Goal: Task Accomplishment & Management: Use online tool/utility

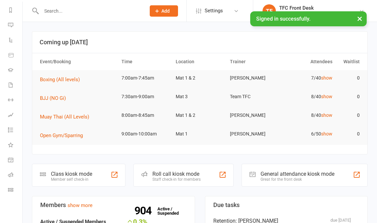
scroll to position [90, 0]
click at [22, 156] on link "General attendance" at bounding box center [15, 160] width 15 height 15
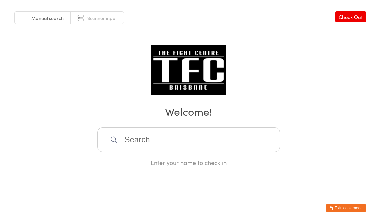
click at [144, 146] on input "search" at bounding box center [188, 139] width 182 height 25
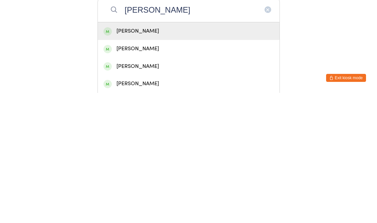
type input "[PERSON_NAME]"
click at [342, 204] on button "Exit kiosk mode" at bounding box center [346, 208] width 40 height 8
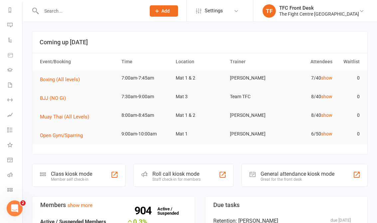
scroll to position [90, 1]
click at [2, 156] on li "General attendance" at bounding box center [10, 160] width 22 height 15
click at [3, 154] on li "General attendance" at bounding box center [10, 160] width 22 height 15
click at [8, 155] on link "General attendance" at bounding box center [14, 160] width 15 height 15
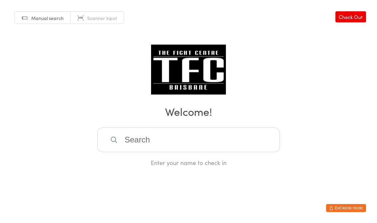
click at [155, 141] on input "search" at bounding box center [188, 139] width 182 height 25
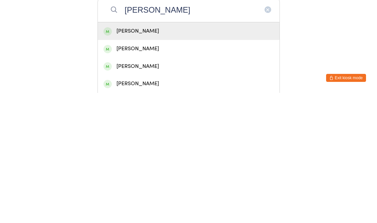
type input "David hooper"
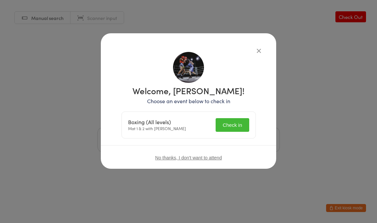
click at [233, 126] on button "Check in" at bounding box center [231, 125] width 33 height 14
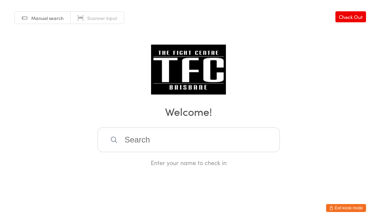
click at [143, 140] on input "search" at bounding box center [188, 139] width 182 height 25
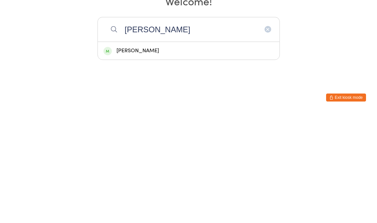
type input "Renee"
click at [156, 157] on div "Renee Curtis" at bounding box center [188, 161] width 170 height 9
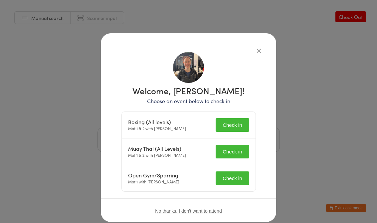
click at [232, 124] on button "Check in" at bounding box center [231, 125] width 33 height 14
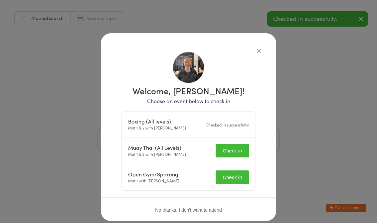
click at [227, 146] on button "Check in" at bounding box center [231, 151] width 33 height 14
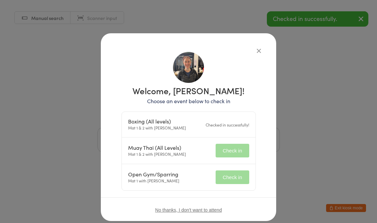
click at [232, 170] on button "Check in" at bounding box center [231, 177] width 33 height 14
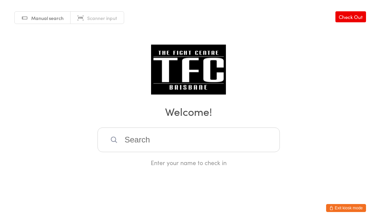
click at [139, 141] on input "search" at bounding box center [188, 139] width 182 height 25
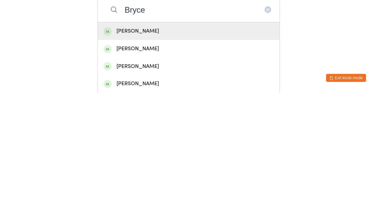
type input "Bryce"
click at [124, 152] on div "[PERSON_NAME]" at bounding box center [189, 161] width 182 height 18
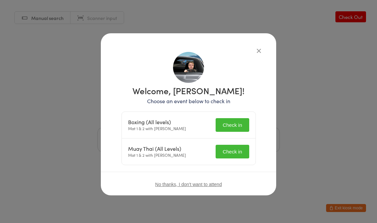
click at [228, 119] on button "Check in" at bounding box center [231, 125] width 33 height 14
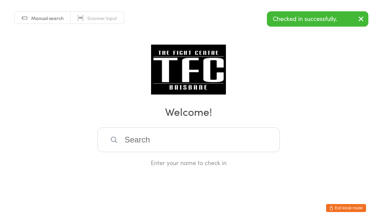
click at [157, 138] on input "search" at bounding box center [188, 139] width 182 height 25
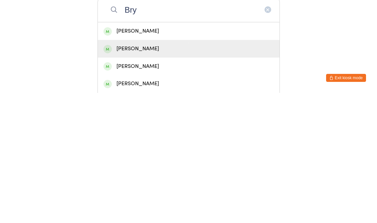
type input "Bry"
click at [122, 174] on div "[PERSON_NAME]" at bounding box center [188, 178] width 170 height 9
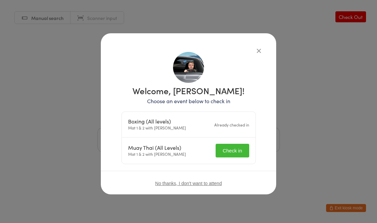
click at [238, 145] on button "Check in" at bounding box center [231, 151] width 33 height 14
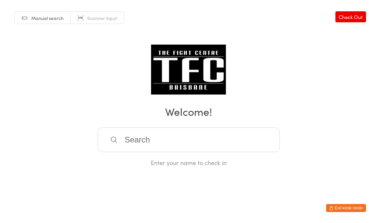
click at [196, 140] on input "search" at bounding box center [188, 139] width 182 height 25
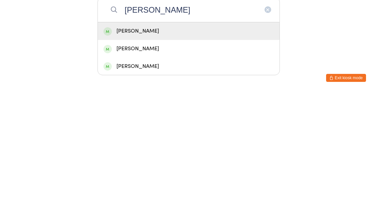
type input "Muir"
click at [152, 157] on div "Mitchell Muir" at bounding box center [188, 161] width 170 height 9
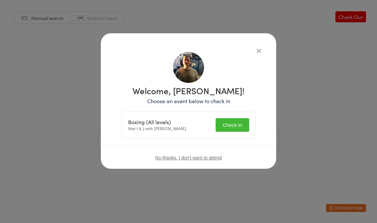
click at [228, 125] on button "Check in" at bounding box center [231, 125] width 33 height 14
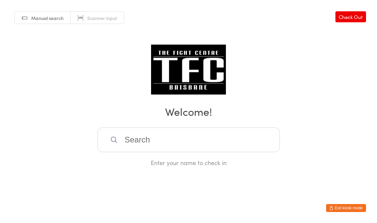
click at [139, 144] on input "search" at bounding box center [188, 139] width 182 height 25
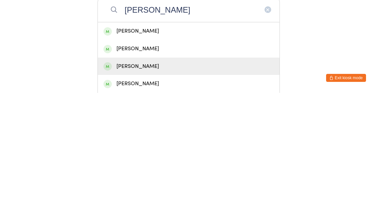
type input "Robert"
click at [117, 192] on div "Robert Rimmer" at bounding box center [188, 196] width 170 height 9
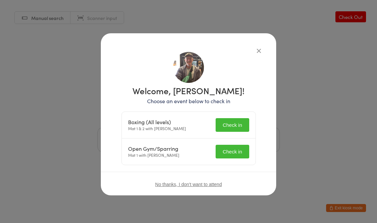
click at [238, 123] on button "Check in" at bounding box center [231, 125] width 33 height 14
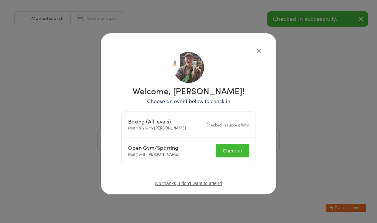
click at [235, 145] on button "Check in" at bounding box center [231, 151] width 33 height 14
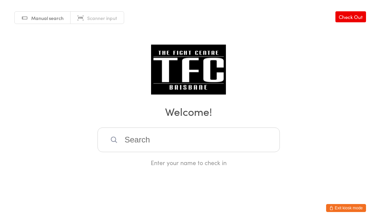
click at [135, 160] on div "Enter your name to check in" at bounding box center [188, 146] width 182 height 39
click at [130, 136] on input "search" at bounding box center [188, 139] width 182 height 25
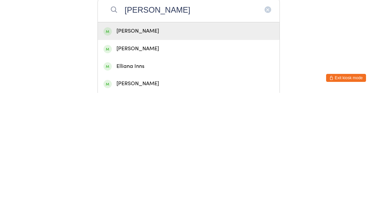
type input "Ellie"
click at [119, 152] on div "Ellie Swiatek" at bounding box center [189, 161] width 182 height 18
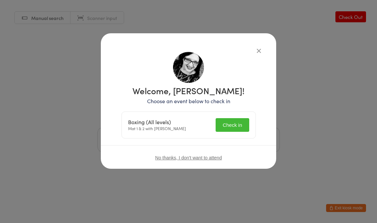
click at [230, 126] on button "Check in" at bounding box center [231, 125] width 33 height 14
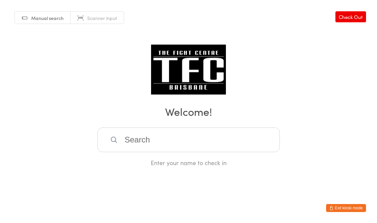
click at [132, 150] on input "search" at bounding box center [188, 139] width 182 height 25
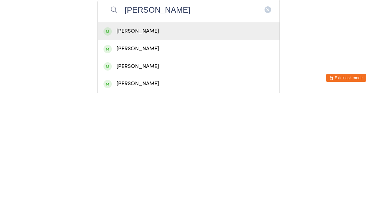
type input "Sam"
click at [170, 157] on div "Sam So" at bounding box center [188, 161] width 170 height 9
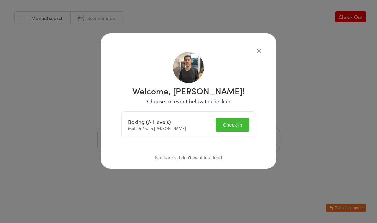
click at [239, 122] on button "Check in" at bounding box center [231, 125] width 33 height 14
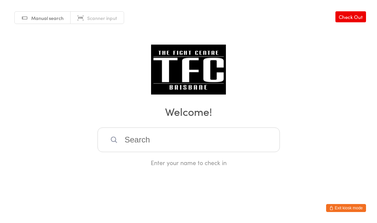
click at [249, 150] on input "search" at bounding box center [188, 139] width 182 height 25
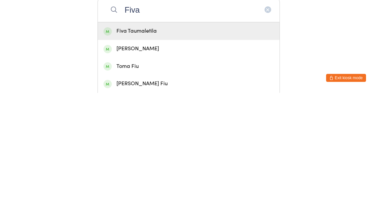
type input "Fiva"
click at [160, 157] on div "Fiva Taumaletila" at bounding box center [188, 161] width 170 height 9
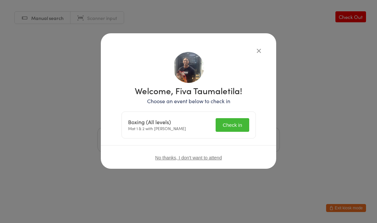
click at [234, 129] on button "Check in" at bounding box center [231, 125] width 33 height 14
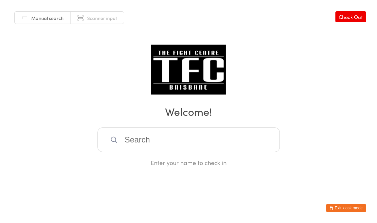
click at [219, 141] on input "search" at bounding box center [188, 139] width 182 height 25
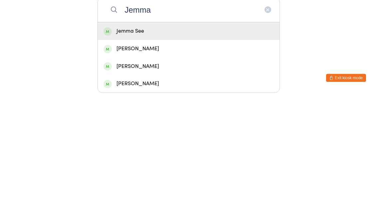
type input "Jemma"
click at [178, 157] on div "Jemma See" at bounding box center [188, 161] width 170 height 9
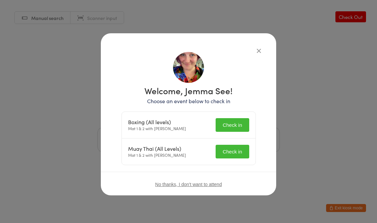
click at [232, 124] on button "Check in" at bounding box center [231, 125] width 33 height 14
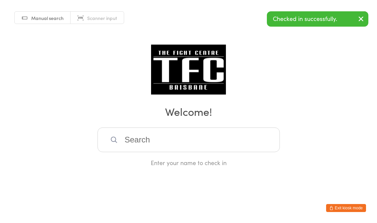
click at [222, 152] on input "search" at bounding box center [188, 139] width 182 height 25
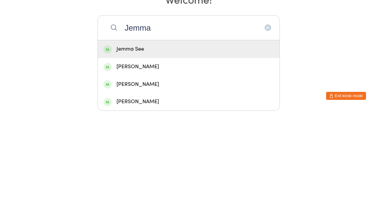
type input "Jemma"
click at [166, 157] on div "Jemma See" at bounding box center [188, 161] width 170 height 9
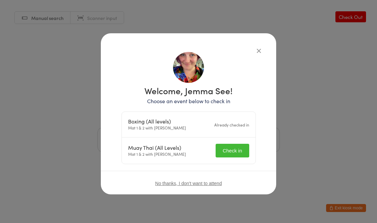
click at [231, 155] on button "Check in" at bounding box center [231, 151] width 33 height 14
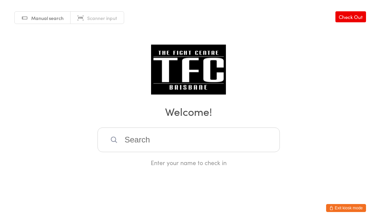
click at [176, 148] on input "search" at bounding box center [188, 139] width 182 height 25
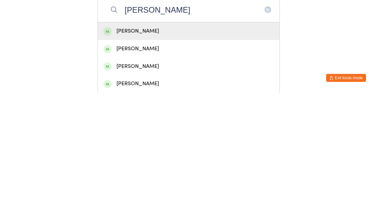
type input "Ryan m"
click at [188, 157] on div "Ryan Maddock" at bounding box center [188, 161] width 170 height 9
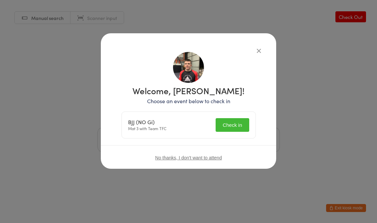
click at [230, 124] on button "Check in" at bounding box center [231, 125] width 33 height 14
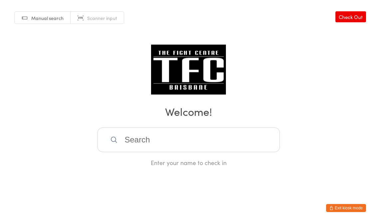
click at [146, 139] on input "search" at bounding box center [188, 139] width 182 height 25
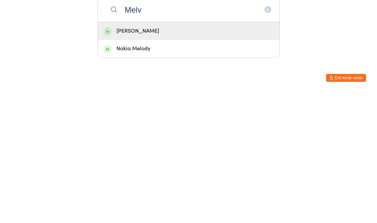
type input "Melv"
click at [148, 157] on div "Melvin Tootell" at bounding box center [188, 161] width 170 height 9
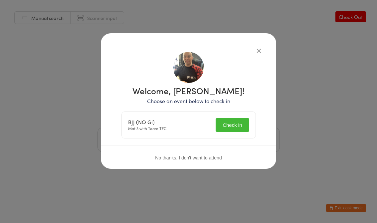
click at [233, 124] on button "Check in" at bounding box center [231, 125] width 33 height 14
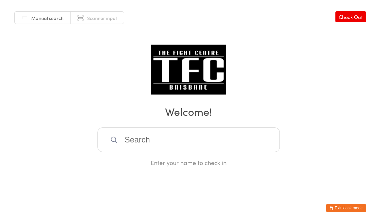
click at [231, 147] on input "search" at bounding box center [188, 139] width 182 height 25
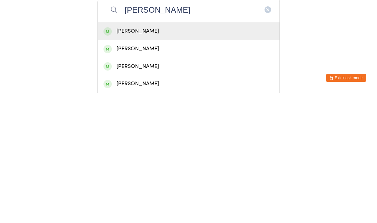
type input "Jessica"
click at [243, 157] on div "Jessica Pal" at bounding box center [188, 161] width 170 height 9
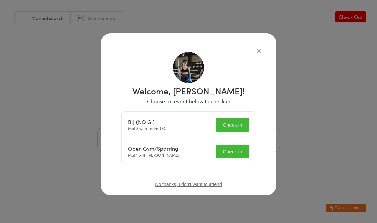
click at [240, 124] on button "Check in" at bounding box center [231, 125] width 33 height 14
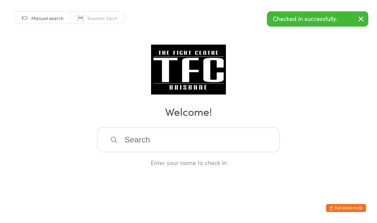
click at [232, 147] on input "search" at bounding box center [188, 139] width 182 height 25
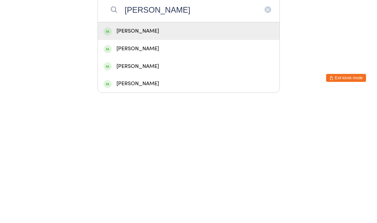
type input "Scott"
click at [122, 157] on div "Scott Wilson" at bounding box center [188, 161] width 170 height 9
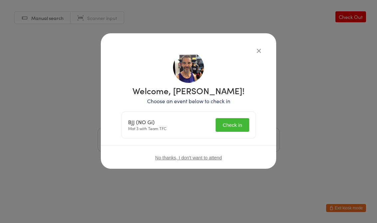
click at [221, 123] on button "Check in" at bounding box center [231, 125] width 33 height 14
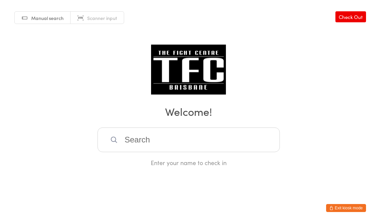
click at [207, 141] on input "search" at bounding box center [188, 139] width 182 height 25
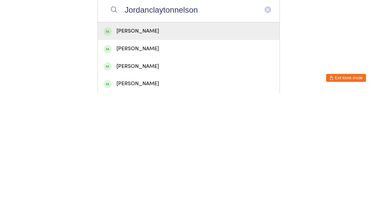
type input "Jordanclaytonnelson"
click at [194, 157] on div "Jordan Clayton-Nelson" at bounding box center [188, 161] width 170 height 9
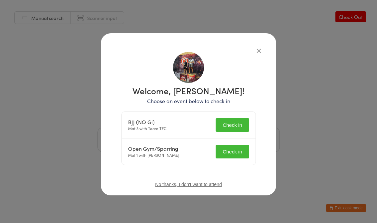
click at [233, 129] on button "Check in" at bounding box center [231, 125] width 33 height 14
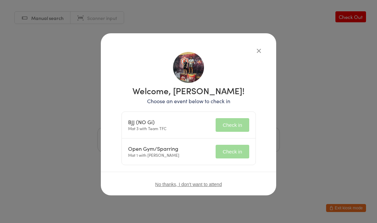
click at [233, 156] on button "Check in" at bounding box center [231, 152] width 33 height 14
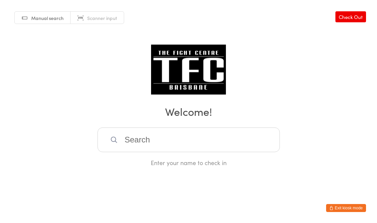
click at [120, 130] on input "search" at bounding box center [188, 139] width 182 height 25
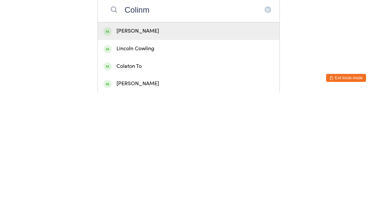
type input "Colinm"
click at [117, 152] on div "[PERSON_NAME]" at bounding box center [189, 161] width 182 height 18
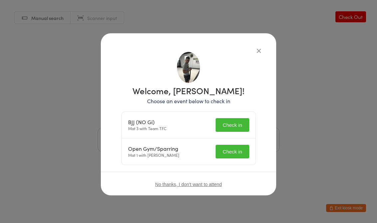
click at [218, 124] on button "Check in" at bounding box center [231, 125] width 33 height 14
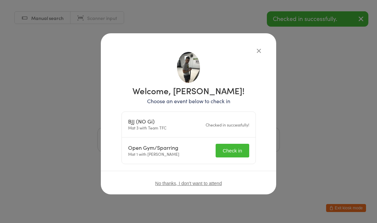
click at [223, 150] on button "Check in" at bounding box center [231, 151] width 33 height 14
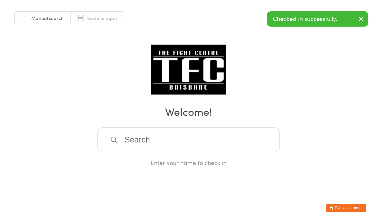
click at [235, 133] on input "search" at bounding box center [188, 139] width 182 height 25
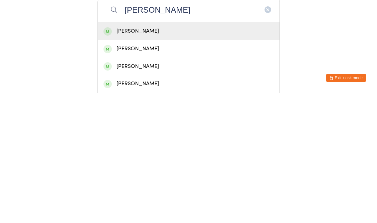
type input "Samuel baker"
click at [157, 157] on div "Samuel Baker" at bounding box center [188, 161] width 170 height 9
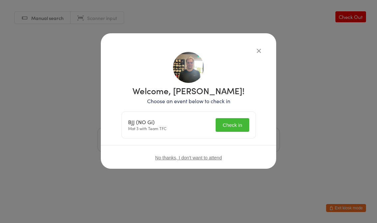
click at [233, 131] on button "Check in" at bounding box center [231, 125] width 33 height 14
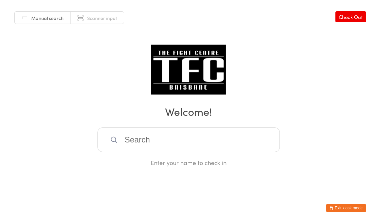
click at [171, 143] on input "search" at bounding box center [188, 139] width 182 height 25
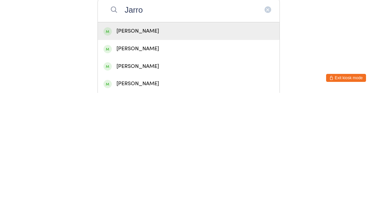
type input "Jarro"
click at [162, 157] on div "Jarrod Bubbert" at bounding box center [188, 161] width 170 height 9
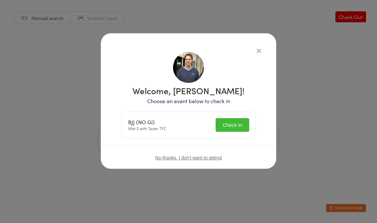
click at [226, 125] on button "Check in" at bounding box center [231, 125] width 33 height 14
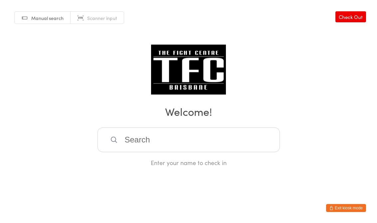
click at [182, 143] on input "search" at bounding box center [188, 139] width 182 height 25
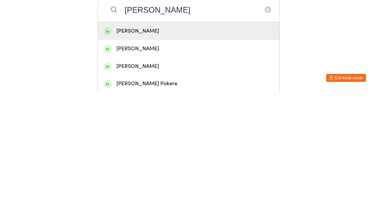
type input "Rosen"
click at [190, 157] on div "Will Rosen" at bounding box center [188, 161] width 170 height 9
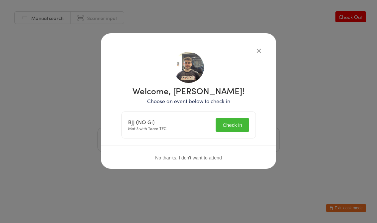
click at [231, 123] on button "Check in" at bounding box center [231, 125] width 33 height 14
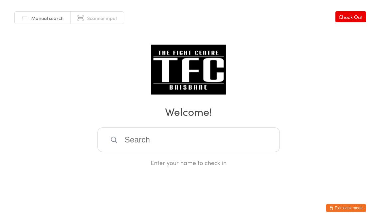
click at [242, 141] on input "search" at bounding box center [188, 139] width 182 height 25
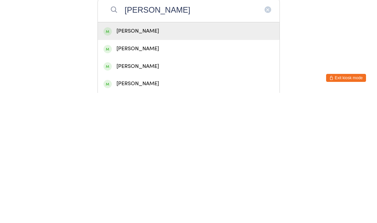
type input "Brad"
click at [208, 157] on div "Brad Slack" at bounding box center [188, 161] width 170 height 9
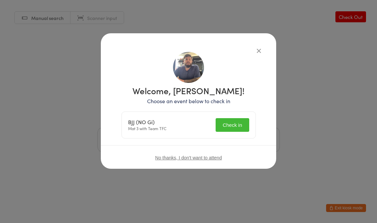
click at [240, 121] on button "Check in" at bounding box center [231, 125] width 33 height 14
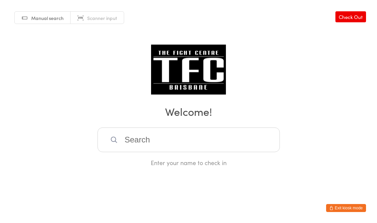
click at [207, 163] on div "Enter your name to check in" at bounding box center [188, 162] width 182 height 8
click at [219, 147] on input "search" at bounding box center [188, 139] width 182 height 25
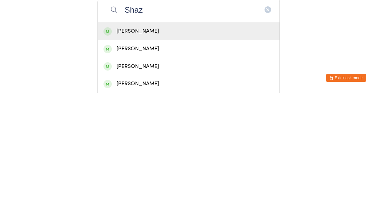
type input "Shaz"
click at [156, 157] on div "[PERSON_NAME]" at bounding box center [188, 161] width 170 height 9
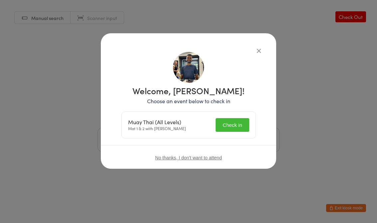
click at [230, 123] on button "Check in" at bounding box center [231, 125] width 33 height 14
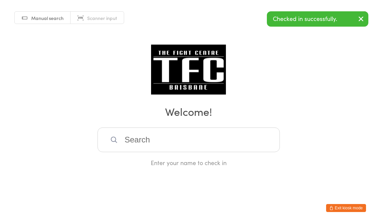
click at [123, 136] on input "search" at bounding box center [188, 139] width 182 height 25
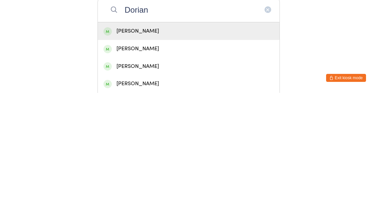
type input "Dorian"
click at [156, 157] on div "Dorian Radic" at bounding box center [188, 161] width 170 height 9
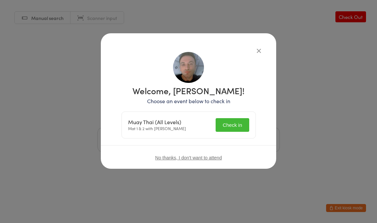
click at [239, 126] on button "Check in" at bounding box center [231, 125] width 33 height 14
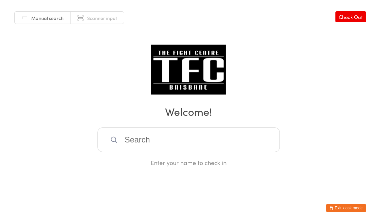
click at [150, 148] on input "search" at bounding box center [188, 139] width 182 height 25
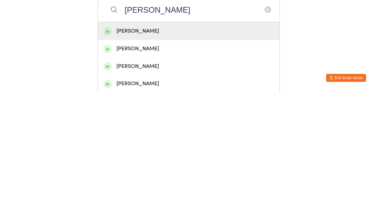
type input "Logan h"
click at [160, 157] on div "Logan Harlow" at bounding box center [188, 161] width 170 height 9
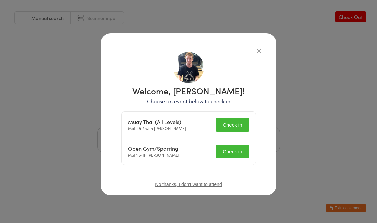
click at [239, 128] on button "Check in" at bounding box center [231, 125] width 33 height 14
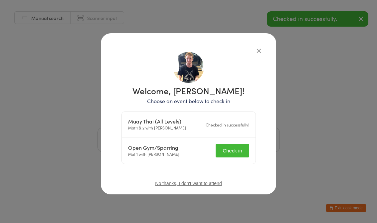
click at [238, 150] on button "Check in" at bounding box center [231, 151] width 33 height 14
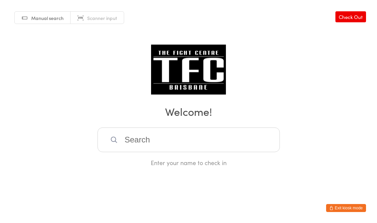
click at [222, 142] on input "search" at bounding box center [188, 139] width 182 height 25
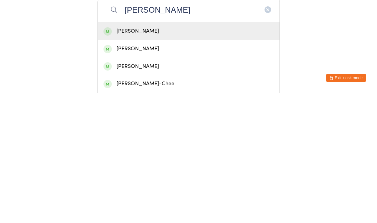
type input "Joel m"
click at [163, 157] on div "[PERSON_NAME]" at bounding box center [188, 161] width 170 height 9
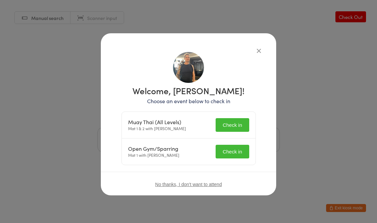
click at [235, 122] on button "Check in" at bounding box center [231, 125] width 33 height 14
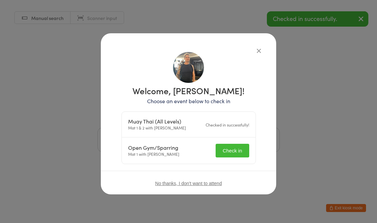
click at [231, 147] on button "Check in" at bounding box center [231, 151] width 33 height 14
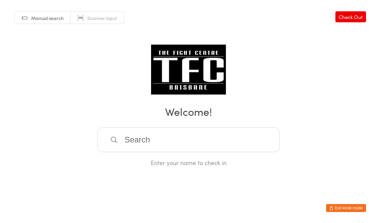
click at [163, 141] on input "search" at bounding box center [188, 139] width 182 height 25
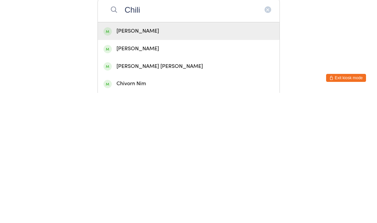
type input "Chili"
click at [195, 157] on div "Chiliang Jou" at bounding box center [188, 161] width 170 height 9
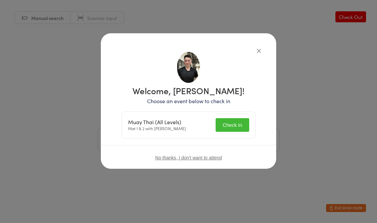
click at [230, 122] on button "Check in" at bounding box center [231, 125] width 33 height 14
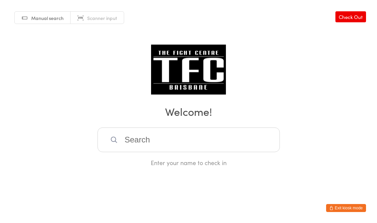
click at [255, 146] on input "search" at bounding box center [188, 139] width 182 height 25
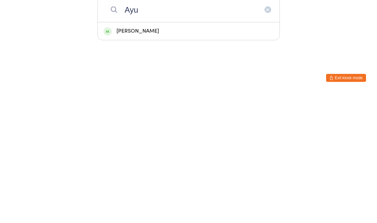
type input "Ayu"
click at [241, 157] on div "Ayush Lal" at bounding box center [188, 161] width 170 height 9
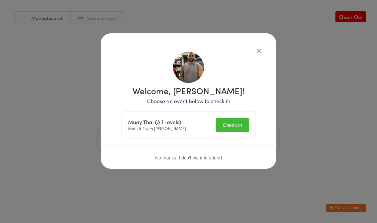
click at [237, 124] on button "Check in" at bounding box center [231, 125] width 33 height 14
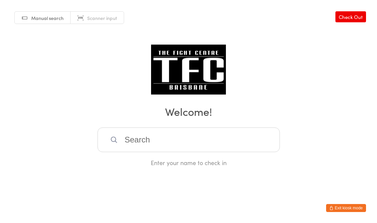
click at [166, 145] on input "search" at bounding box center [188, 139] width 182 height 25
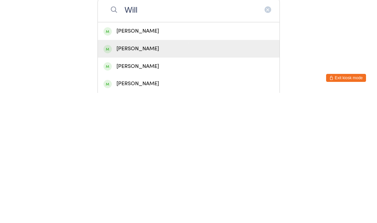
type input "Will"
click at [153, 174] on div "[PERSON_NAME]" at bounding box center [188, 178] width 170 height 9
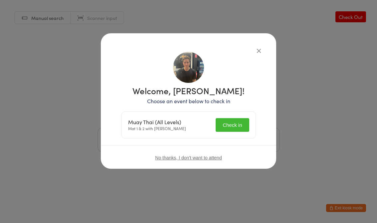
click at [235, 130] on button "Check in" at bounding box center [231, 125] width 33 height 14
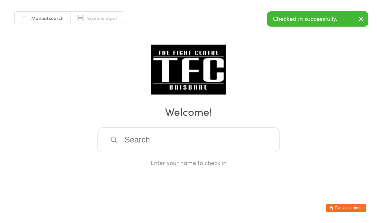
click at [193, 144] on input "search" at bounding box center [188, 139] width 182 height 25
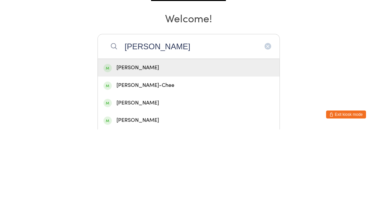
type input "Joel g"
click at [165, 157] on div "Joel Gittims" at bounding box center [188, 161] width 170 height 9
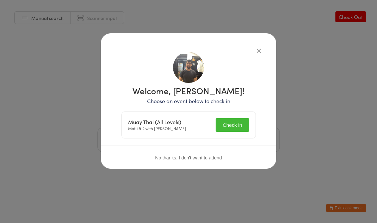
click at [245, 129] on button "Check in" at bounding box center [231, 125] width 33 height 14
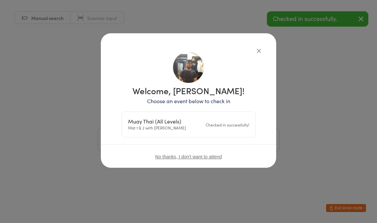
click at [261, 54] on button "button" at bounding box center [259, 51] width 8 height 8
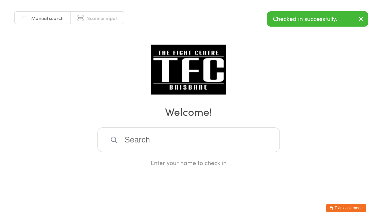
click at [199, 147] on input "search" at bounding box center [188, 139] width 182 height 25
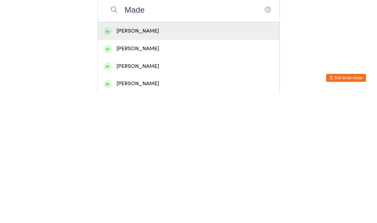
type input "Made"
click at [188, 152] on div "Madeline Gittins" at bounding box center [189, 161] width 182 height 18
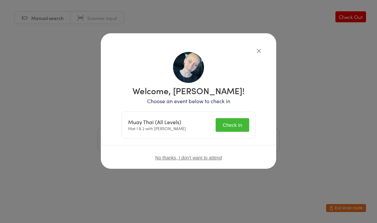
click at [239, 122] on button "Check in" at bounding box center [231, 125] width 33 height 14
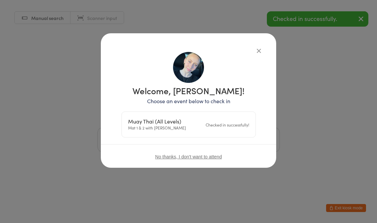
click at [257, 50] on icon "button" at bounding box center [258, 50] width 7 height 7
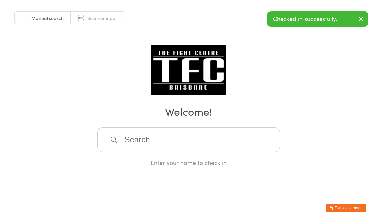
click at [306, 94] on div "Manual search Scanner input Check Out Welcome! Enter your name to check in" at bounding box center [188, 83] width 377 height 167
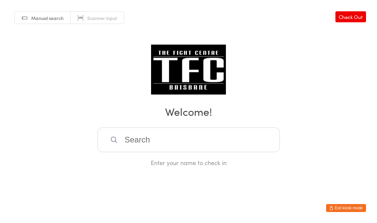
click at [160, 143] on input "search" at bounding box center [188, 139] width 182 height 25
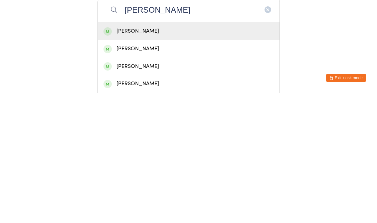
type input "Marcus glover"
click at [141, 157] on div "Marcus Glover" at bounding box center [188, 161] width 170 height 9
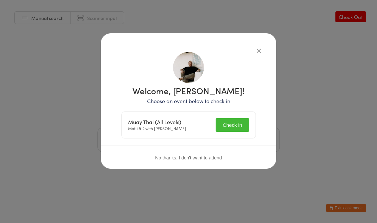
click at [234, 124] on button "Check in" at bounding box center [231, 125] width 33 height 14
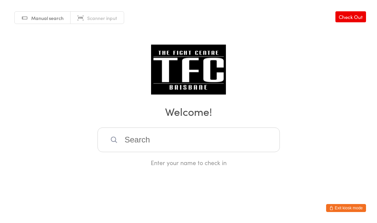
click at [182, 150] on input "search" at bounding box center [188, 139] width 182 height 25
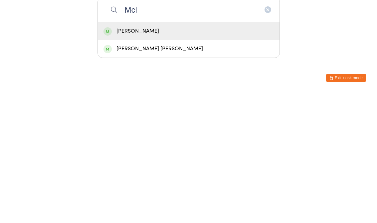
type input "Mci"
click at [155, 157] on div "Lachlan Mciver" at bounding box center [188, 161] width 170 height 9
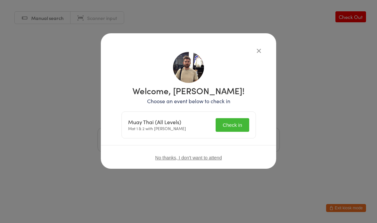
click at [225, 124] on button "Check in" at bounding box center [231, 125] width 33 height 14
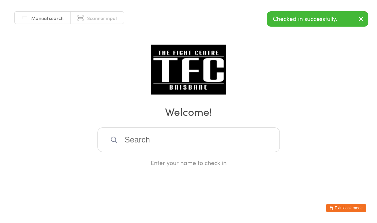
click at [165, 151] on input "search" at bounding box center [188, 139] width 182 height 25
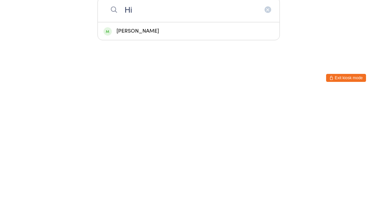
type input "H"
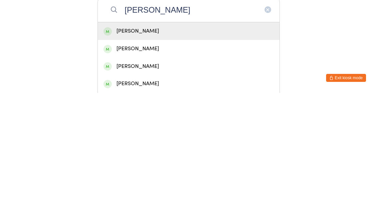
type input "Kate"
click at [150, 157] on div "Katelin Hiha" at bounding box center [188, 161] width 170 height 9
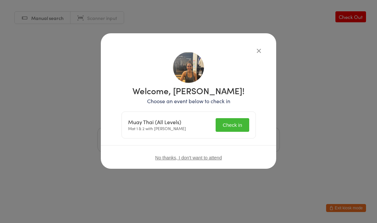
click at [229, 128] on button "Check in" at bounding box center [231, 125] width 33 height 14
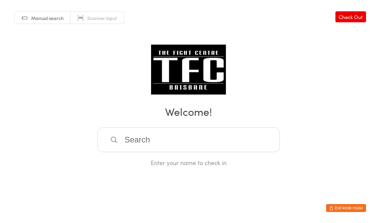
click at [227, 147] on input "search" at bounding box center [188, 139] width 182 height 25
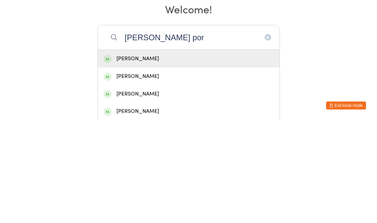
type input "Liam por"
click at [164, 157] on div "Liam Porter" at bounding box center [188, 161] width 170 height 9
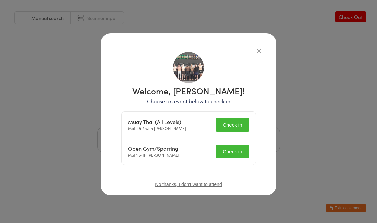
click at [234, 123] on button "Check in" at bounding box center [231, 125] width 33 height 14
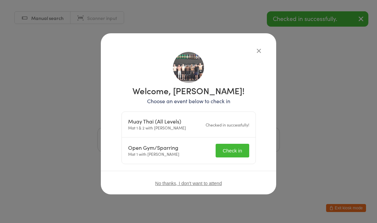
click at [237, 151] on input "search" at bounding box center [188, 139] width 182 height 25
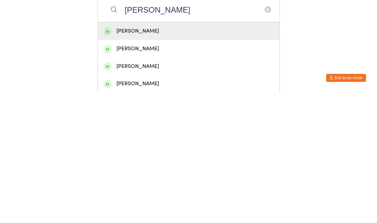
type input "Liam po"
click at [164, 157] on div "Liam Porter" at bounding box center [188, 161] width 170 height 9
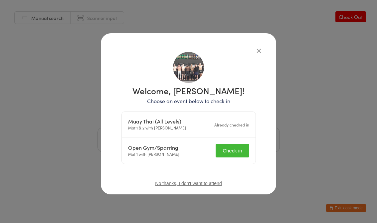
click at [238, 152] on button "Check in" at bounding box center [231, 151] width 33 height 14
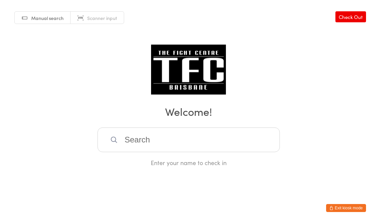
click at [216, 133] on input "search" at bounding box center [188, 139] width 182 height 25
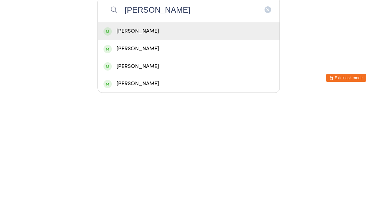
type input "Leonard"
click at [166, 157] on div "[PERSON_NAME]" at bounding box center [188, 161] width 170 height 9
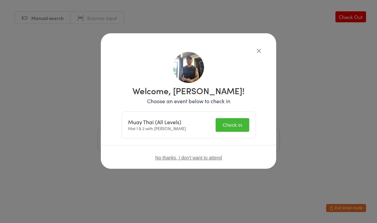
click at [236, 126] on button "Check in" at bounding box center [231, 125] width 33 height 14
